Goal: Task Accomplishment & Management: Manage account settings

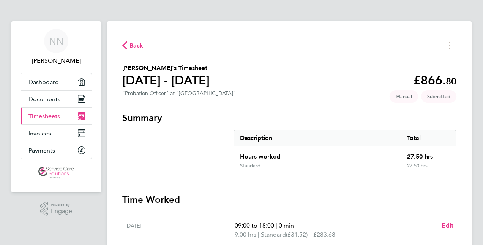
scroll to position [114, 0]
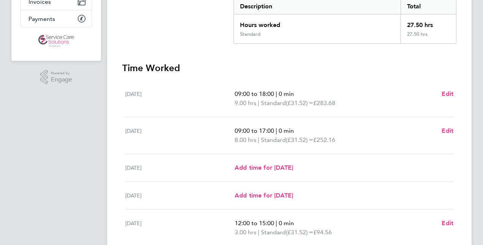
scroll to position [227, 0]
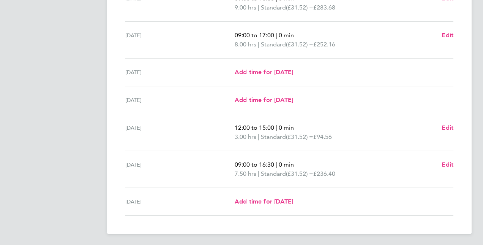
drag, startPoint x: 16, startPoint y: 104, endPoint x: 41, endPoint y: 51, distance: 58.6
click at [16, 104] on app-navbar "NN Nicole Nyamwiza Applications: Dashboard Documents Current page: Timesheets I…" at bounding box center [56, 20] width 90 height 451
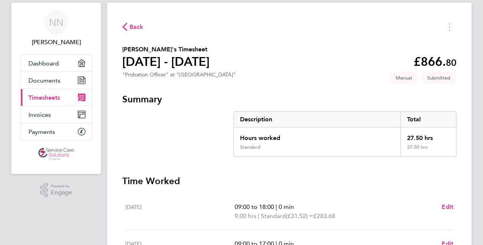
scroll to position [0, 0]
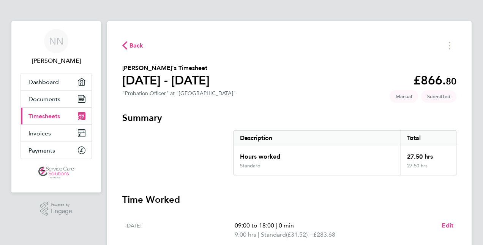
click at [42, 115] on span "Timesheets" at bounding box center [44, 115] width 32 height 7
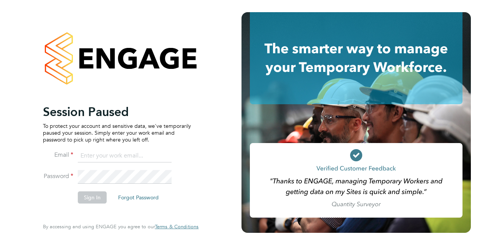
click at [108, 160] on input at bounding box center [125, 156] width 94 height 14
type input "nicolenyamwiza@gmail.com"
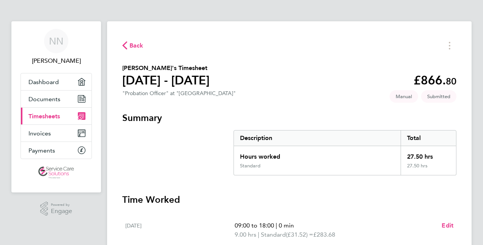
click at [57, 115] on span "Timesheets" at bounding box center [44, 115] width 32 height 7
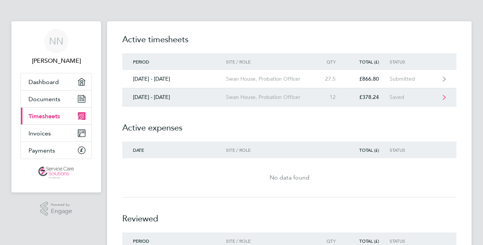
click at [387, 95] on div "£378.24" at bounding box center [367, 97] width 43 height 6
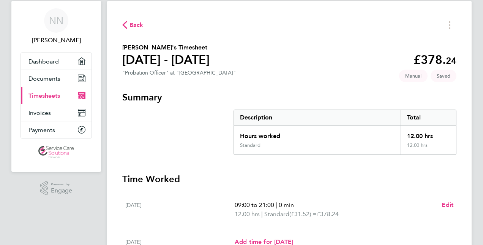
scroll to position [38, 0]
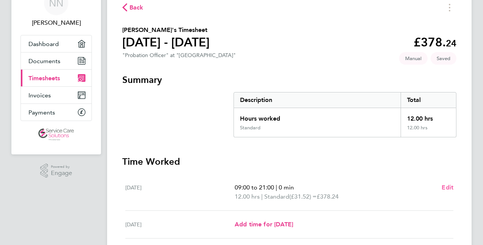
click at [447, 189] on span "Edit" at bounding box center [448, 186] width 12 height 7
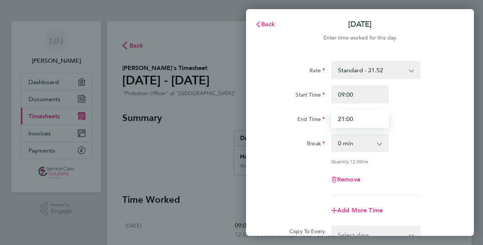
drag, startPoint x: 356, startPoint y: 121, endPoint x: 319, endPoint y: 118, distance: 37.0
click at [320, 118] on div "End Time 21:00" at bounding box center [359, 118] width 191 height 18
type input "23:00"
click at [432, 147] on div "Break 0 min 15 min 30 min 45 min 60 min 75 min 90 min" at bounding box center [359, 143] width 191 height 18
drag, startPoint x: 366, startPoint y: 119, endPoint x: 289, endPoint y: 104, distance: 78.1
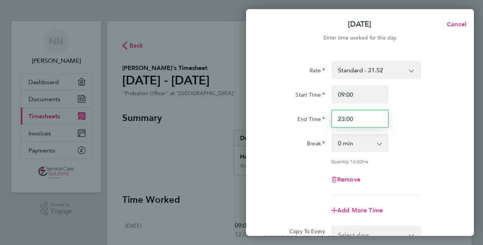
click at [289, 104] on div "Start Time 09:00 End Time 23:00" at bounding box center [359, 106] width 191 height 43
type input "00:00"
click at [424, 126] on div "End Time 00:00" at bounding box center [359, 118] width 191 height 18
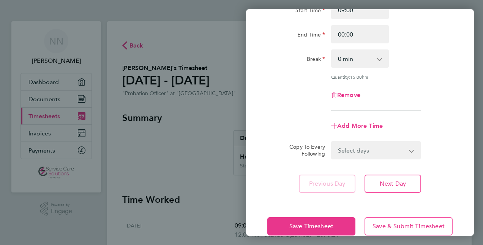
scroll to position [98, 0]
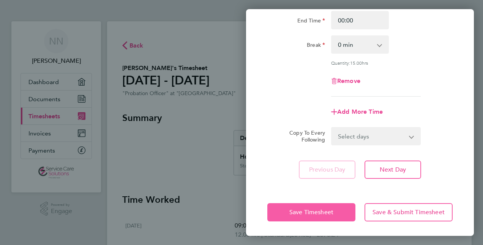
click at [283, 218] on button "Save Timesheet" at bounding box center [311, 212] width 88 height 18
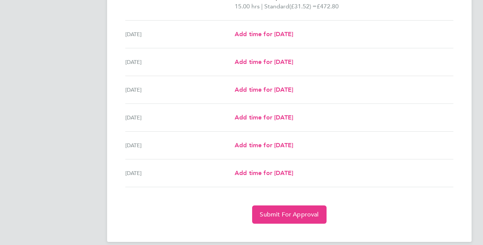
scroll to position [114, 0]
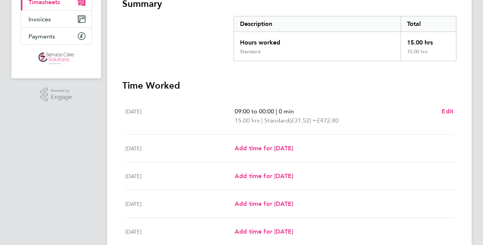
drag, startPoint x: 209, startPoint y: 37, endPoint x: 205, endPoint y: 33, distance: 5.9
click at [208, 34] on section "Summary Description Total Hours worked 15.00 hrs Standard 15.00 hrs" at bounding box center [289, 29] width 334 height 63
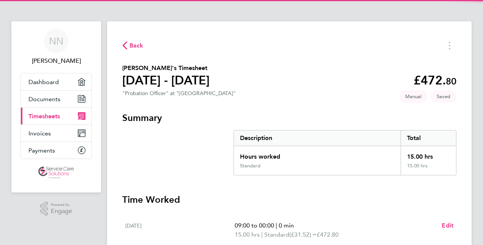
drag, startPoint x: 263, startPoint y: 87, endPoint x: 270, endPoint y: 79, distance: 11.3
click at [263, 87] on section "[PERSON_NAME]'s Timesheet [DATE] - [DATE] £472. 80 "Probation Officer" at "[GEO…" at bounding box center [289, 81] width 334 height 36
